Goal: Task Accomplishment & Management: Use online tool/utility

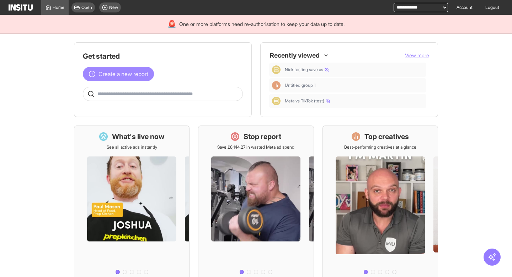
click at [116, 73] on span "Create a new report" at bounding box center [124, 74] width 50 height 9
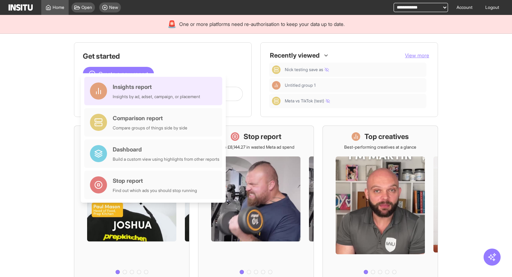
click at [133, 86] on div "Insights report" at bounding box center [157, 87] width 88 height 9
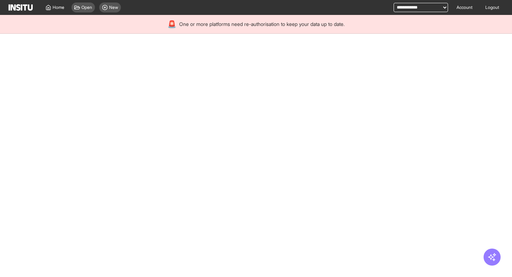
select select "**"
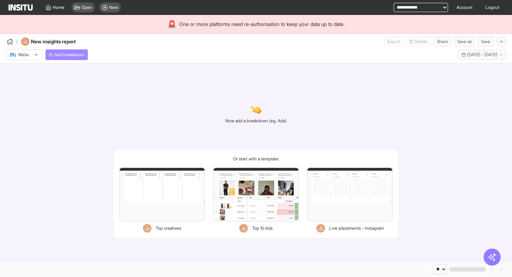
click at [77, 57] on span "Add breakdown" at bounding box center [69, 55] width 30 height 6
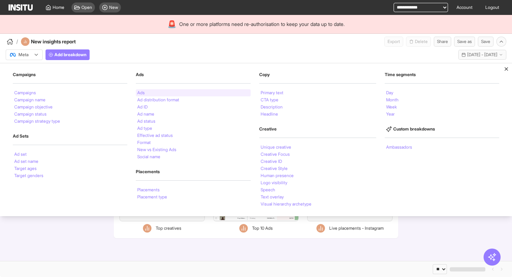
click at [143, 93] on li "Ads" at bounding box center [140, 93] width 7 height 4
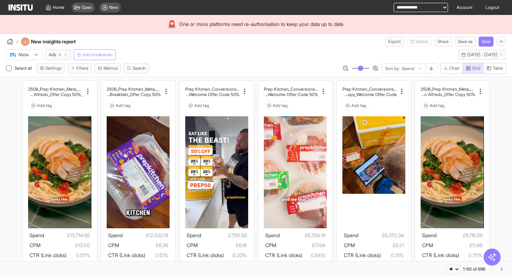
click at [92, 52] on span "Add breakdown" at bounding box center [98, 55] width 30 height 6
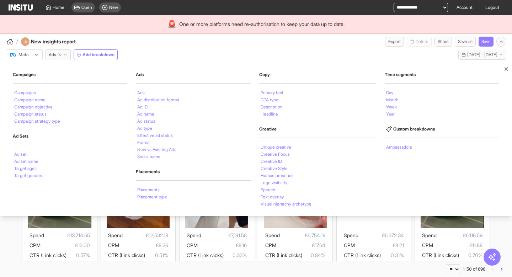
drag, startPoint x: 505, startPoint y: 68, endPoint x: 468, endPoint y: 176, distance: 114.0
click at [469, 176] on div "Campaigns Campaigns Campaign name Campaign objective Campaign status Campaign s…" at bounding box center [256, 139] width 512 height 153
click at [154, 91] on div "Ads" at bounding box center [193, 92] width 115 height 7
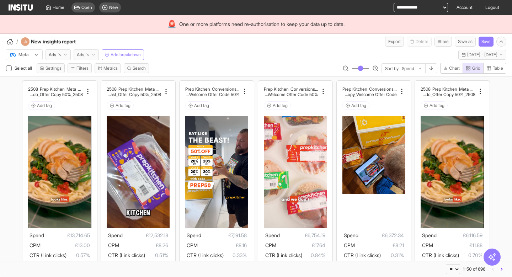
click at [89, 55] on line "button" at bounding box center [88, 55] width 2 height 2
